Goal: Transaction & Acquisition: Obtain resource

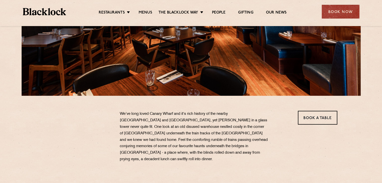
scroll to position [151, 0]
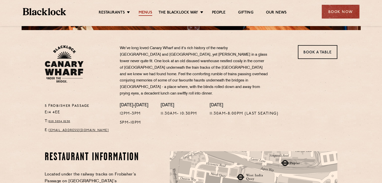
click at [141, 13] on link "Menus" at bounding box center [146, 13] width 14 height 6
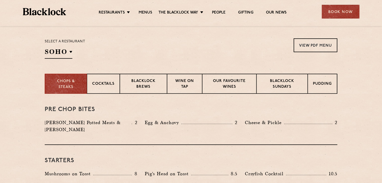
scroll to position [151, 0]
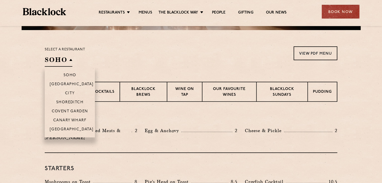
click at [64, 62] on h2 "SOHO" at bounding box center [59, 61] width 28 height 11
click at [67, 119] on li "Canary Wharf" at bounding box center [70, 120] width 50 height 9
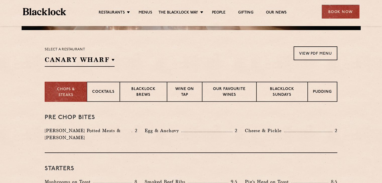
click at [154, 59] on div "Select a restaurant Canary Wharf Soho Birmingham City Shoreditch Covent Garden …" at bounding box center [191, 56] width 293 height 20
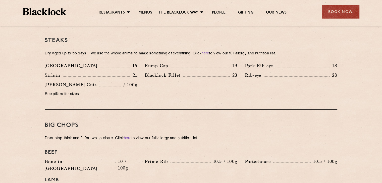
scroll to position [477, 0]
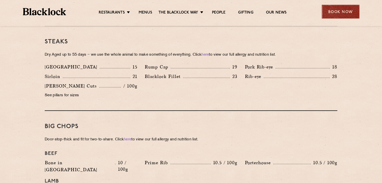
click at [327, 14] on div "Book Now" at bounding box center [341, 12] width 38 height 14
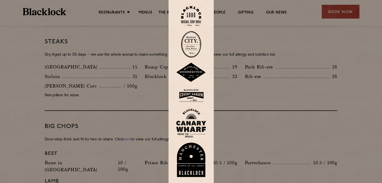
click at [192, 118] on img at bounding box center [191, 123] width 30 height 29
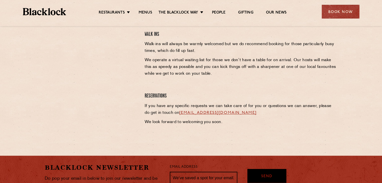
scroll to position [251, 0]
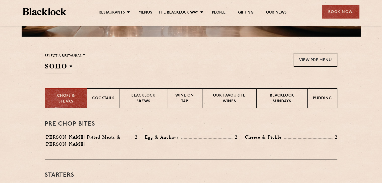
scroll to position [145, 0]
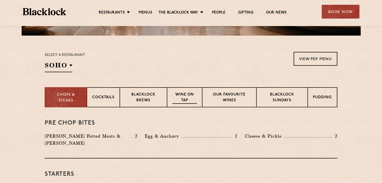
click at [178, 98] on p "Wine on Tap" at bounding box center [184, 98] width 25 height 12
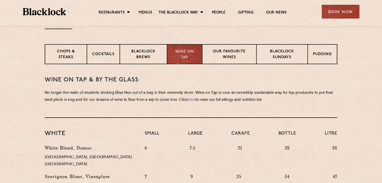
scroll to position [120, 0]
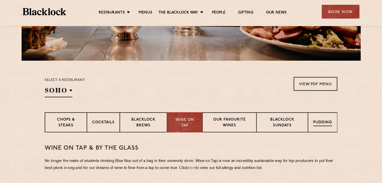
click at [322, 126] on div "Pudding" at bounding box center [322, 123] width 29 height 20
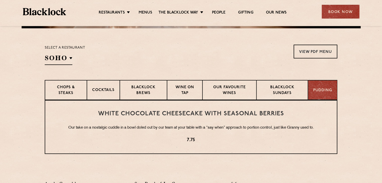
scroll to position [195, 0]
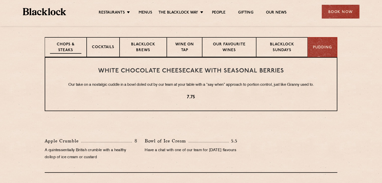
click at [78, 53] on p "Chops & Steaks" at bounding box center [65, 48] width 31 height 12
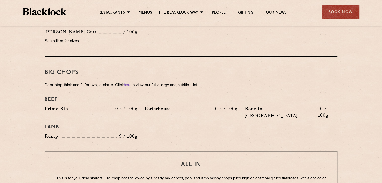
scroll to position [572, 0]
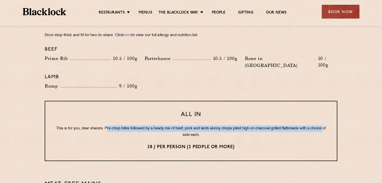
drag, startPoint x: 106, startPoint y: 115, endPoint x: 138, endPoint y: 117, distance: 31.5
click at [138, 126] on p "This is for you, dear sharers. Pre-chop bites followed by a heady mix of beef, …" at bounding box center [190, 132] width 271 height 13
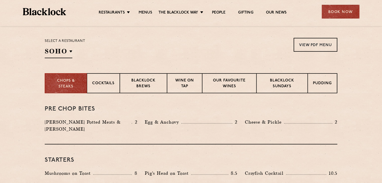
scroll to position [145, 0]
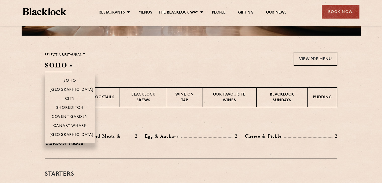
click at [72, 63] on h2 "SOHO" at bounding box center [59, 66] width 28 height 11
click at [71, 116] on p "Covent Garden" at bounding box center [70, 117] width 36 height 5
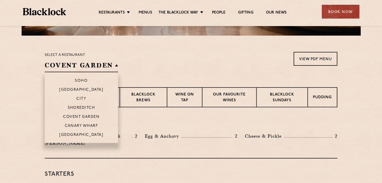
click at [91, 63] on h2 "Covent Garden" at bounding box center [81, 66] width 73 height 11
click at [86, 127] on p "Canary Wharf" at bounding box center [81, 126] width 33 height 5
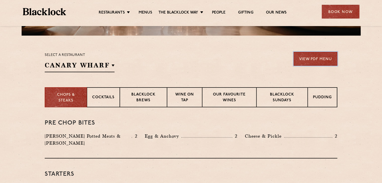
drag, startPoint x: 316, startPoint y: 58, endPoint x: 314, endPoint y: 61, distance: 2.9
click at [316, 58] on link "View PDF Menu" at bounding box center [316, 59] width 44 height 14
